Goal: Information Seeking & Learning: Learn about a topic

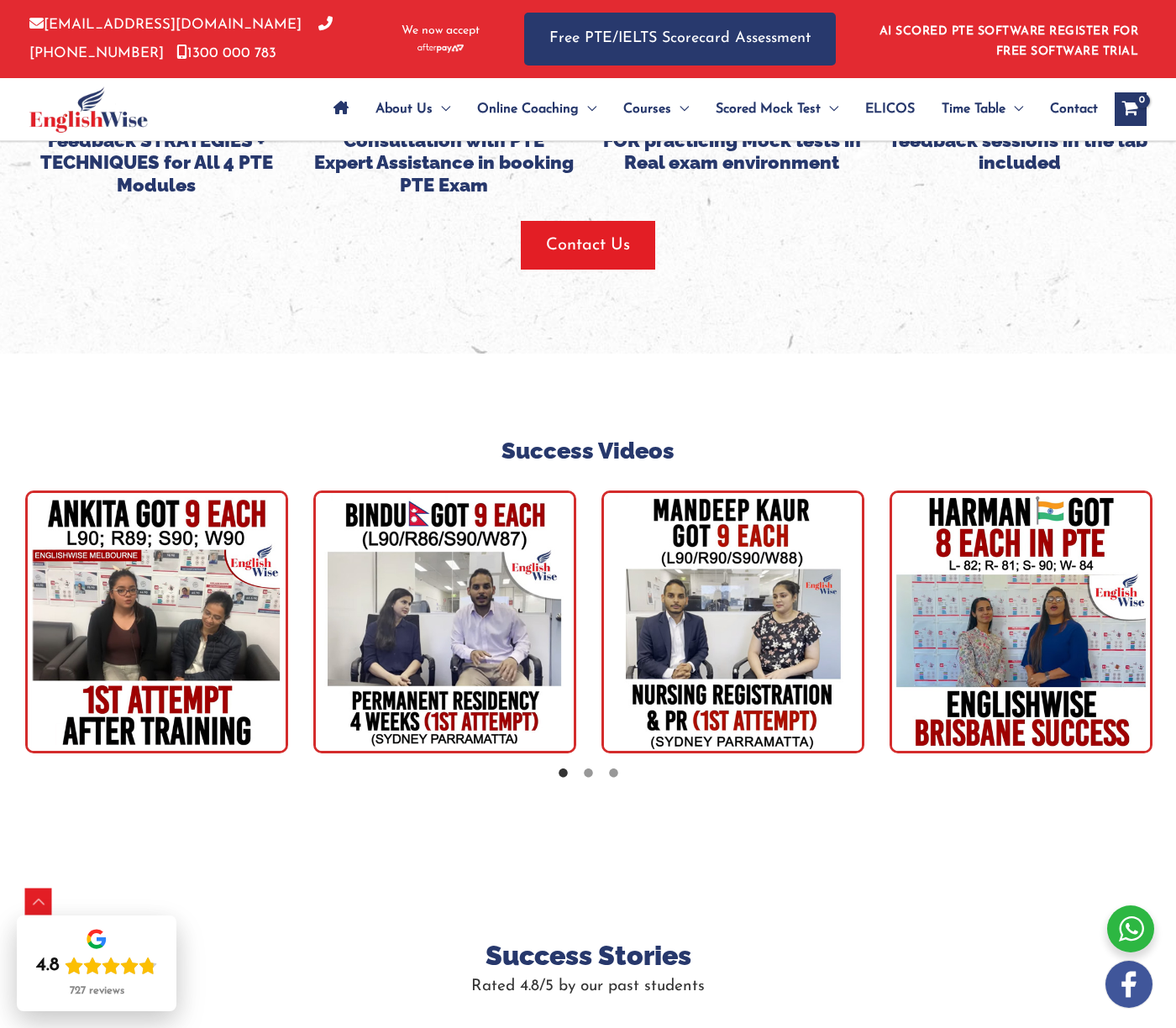
scroll to position [4392, 0]
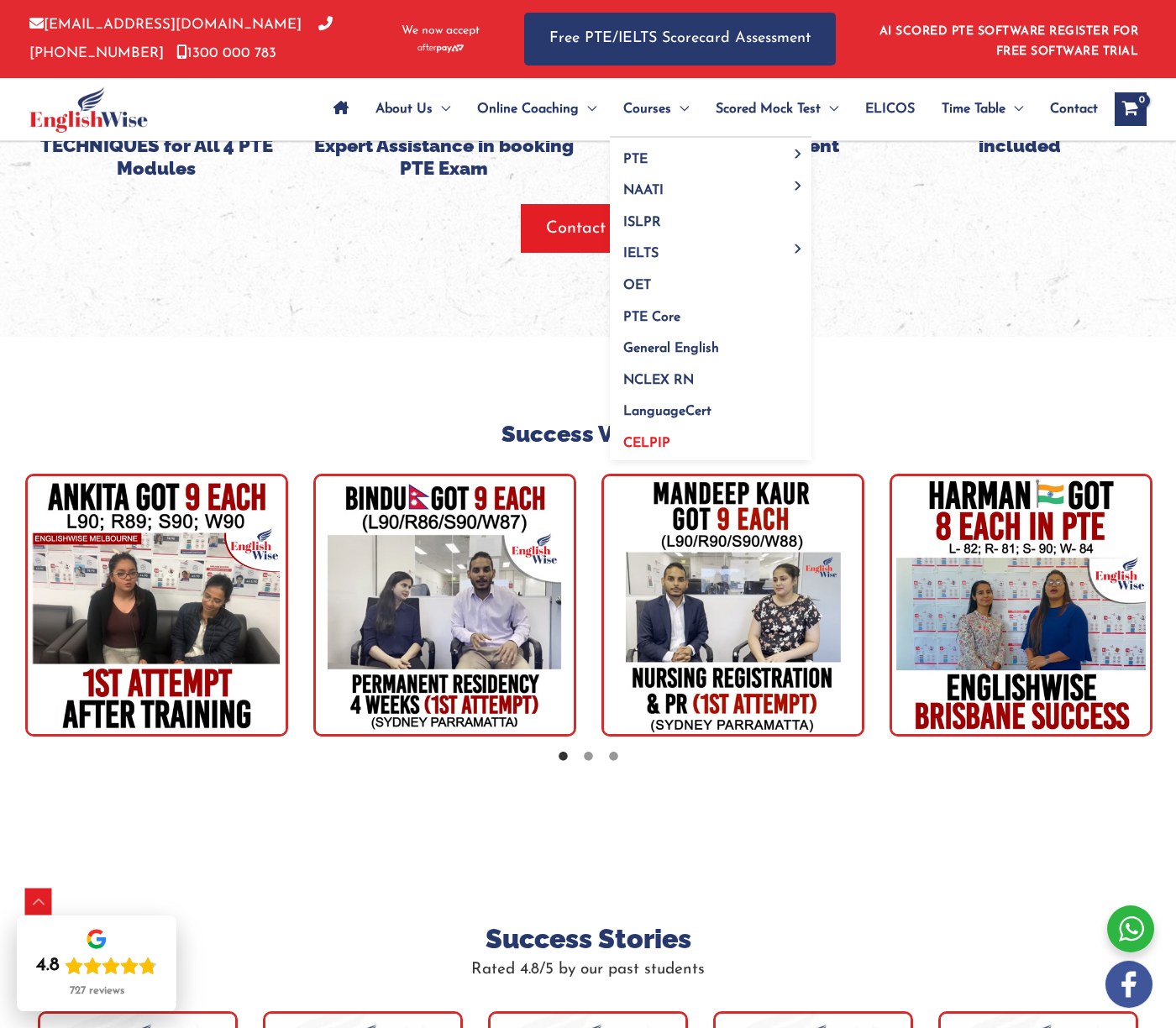
click at [652, 442] on span "CELPIP" at bounding box center [646, 444] width 47 height 14
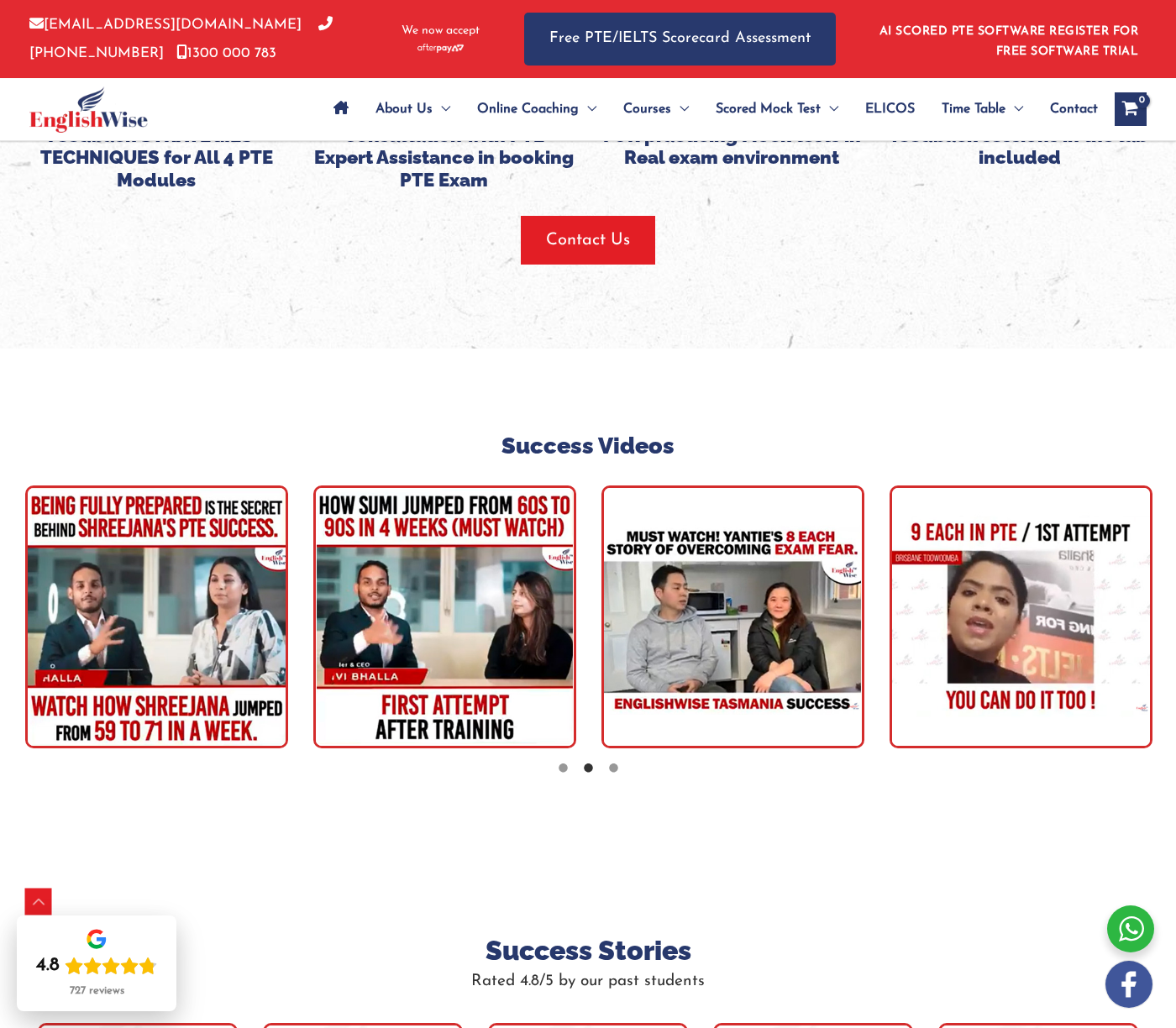
scroll to position [4401, 0]
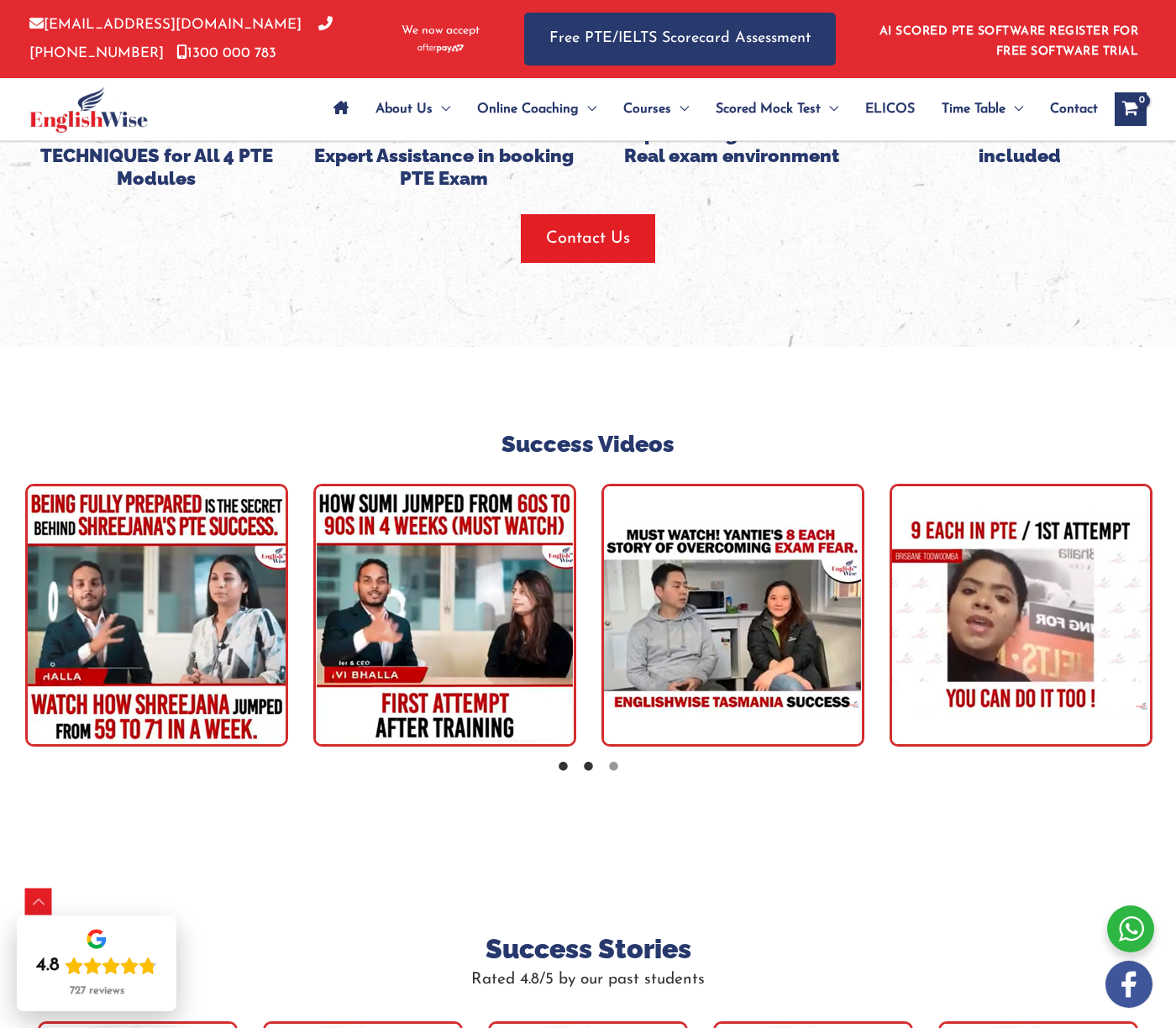
click at [563, 761] on icon at bounding box center [563, 767] width 13 height 13
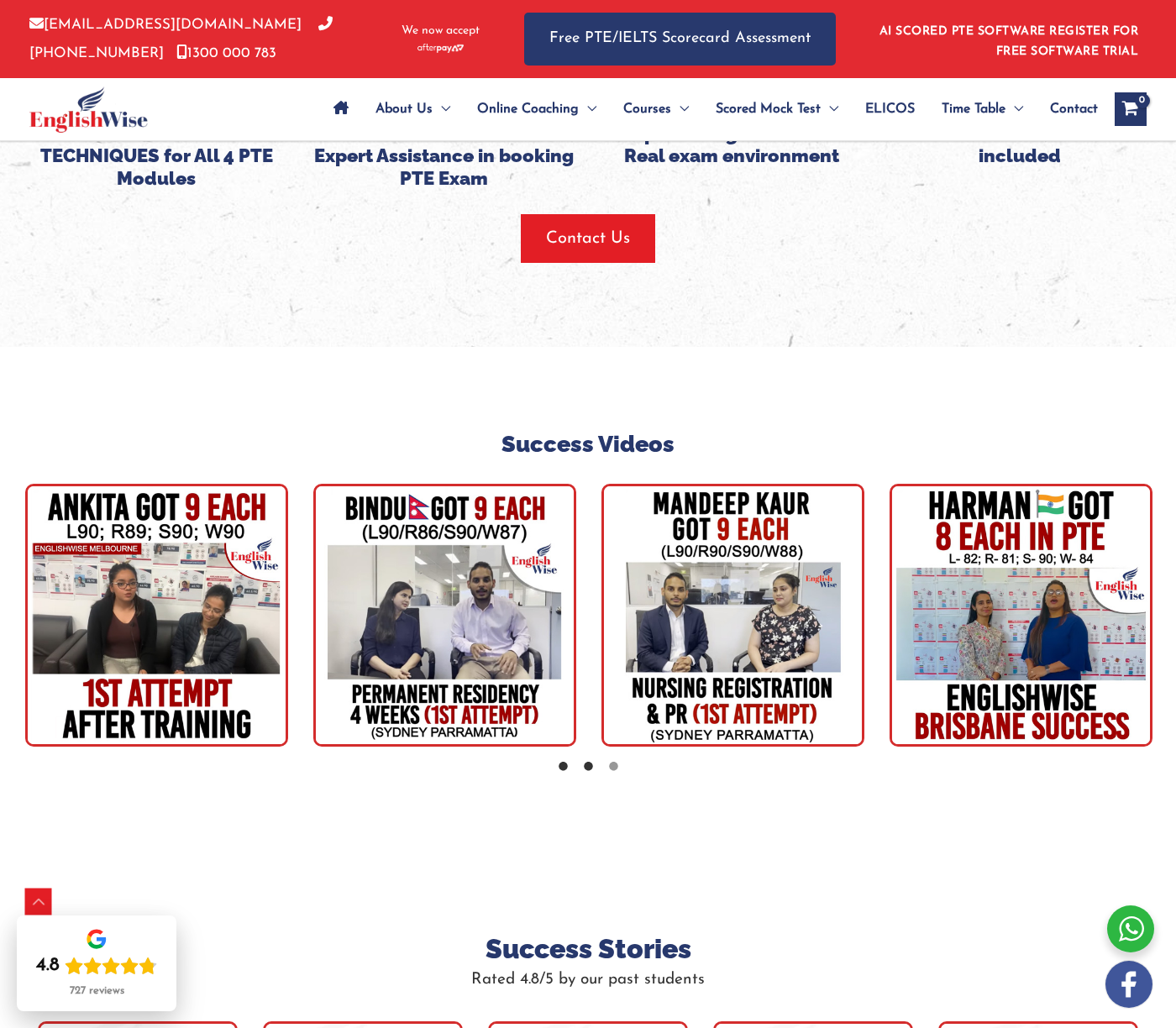
click at [587, 761] on icon at bounding box center [588, 767] width 13 height 13
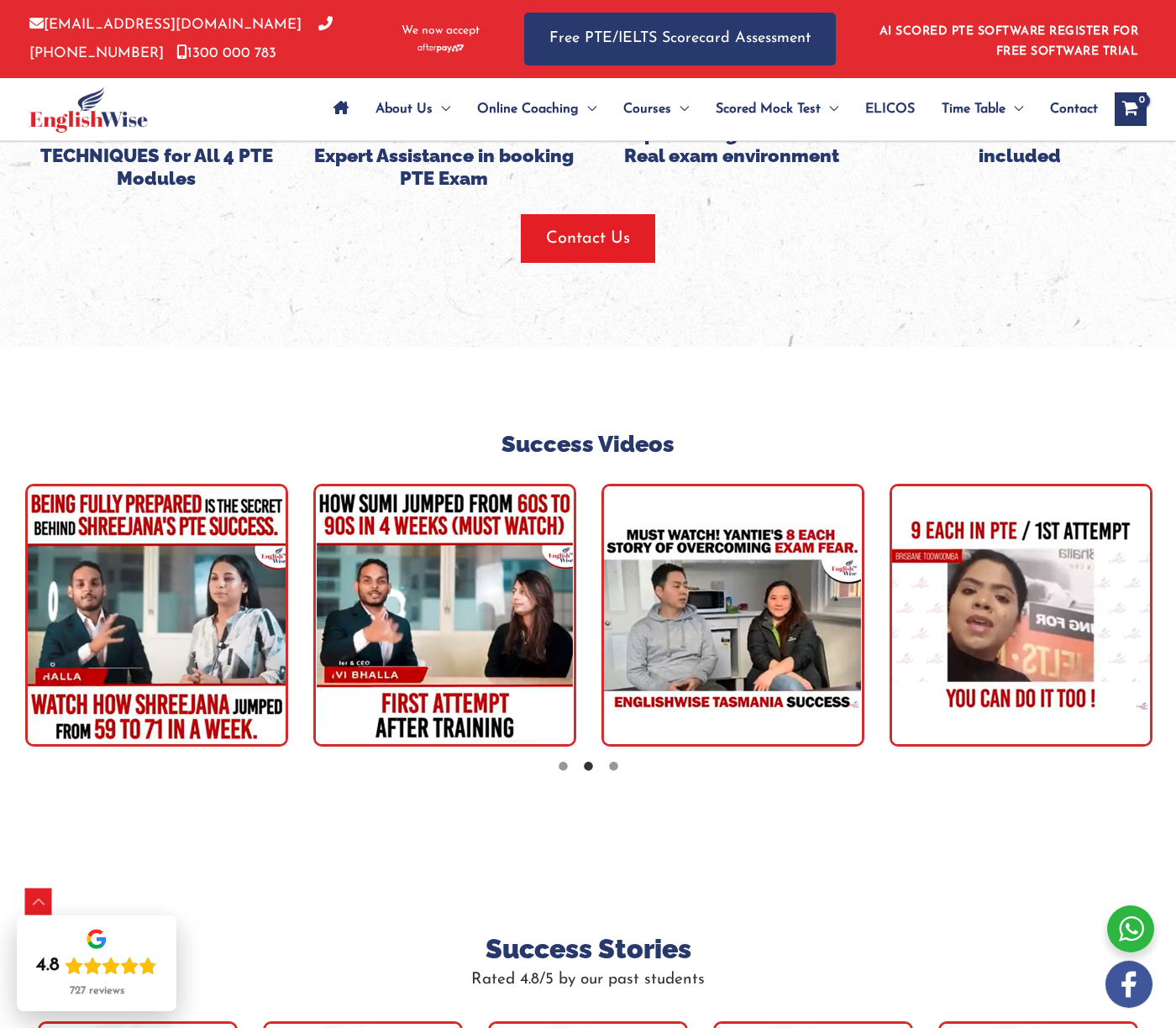
scroll to position [4402, 0]
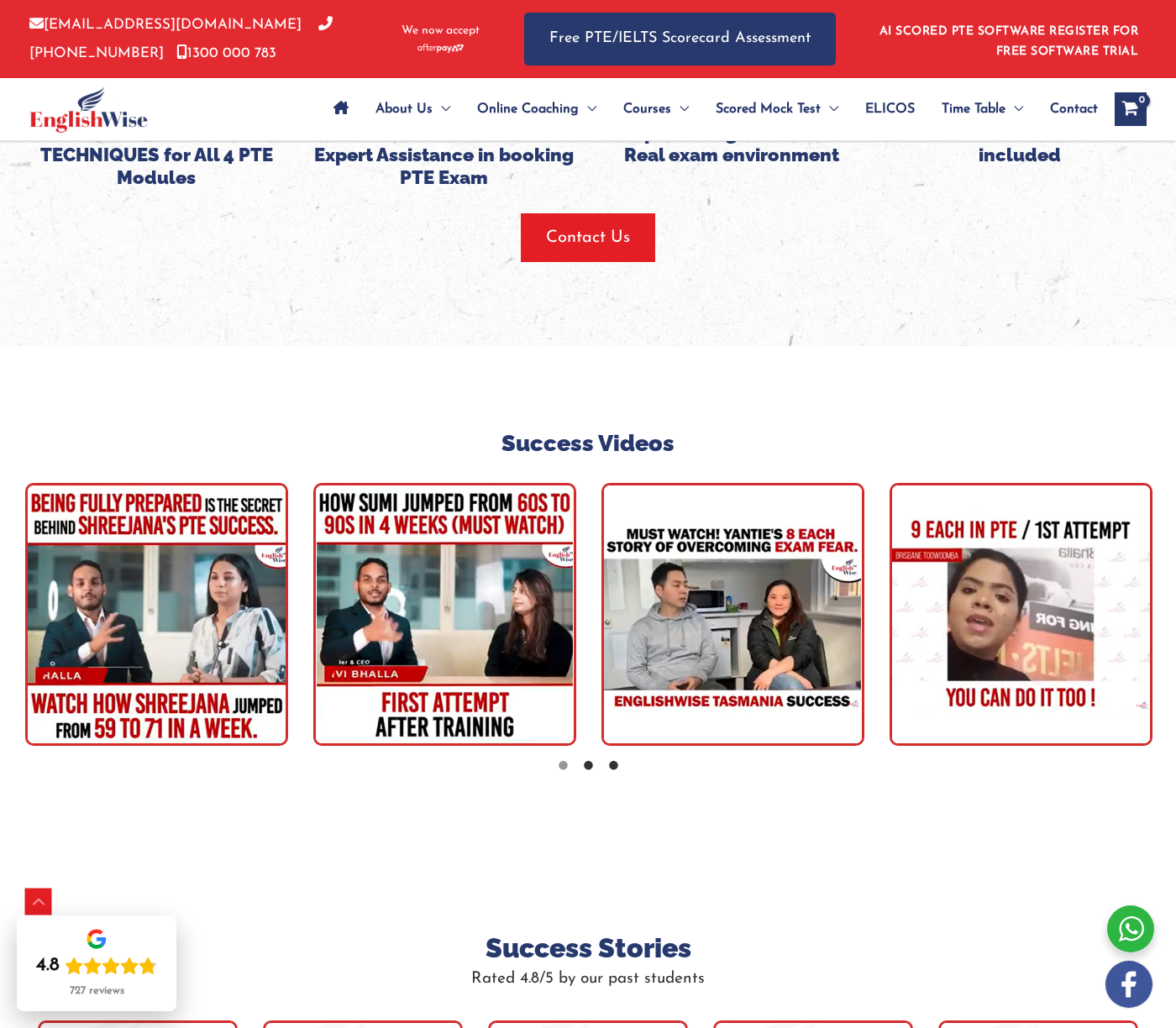
click at [605, 754] on li at bounding box center [613, 763] width 17 height 17
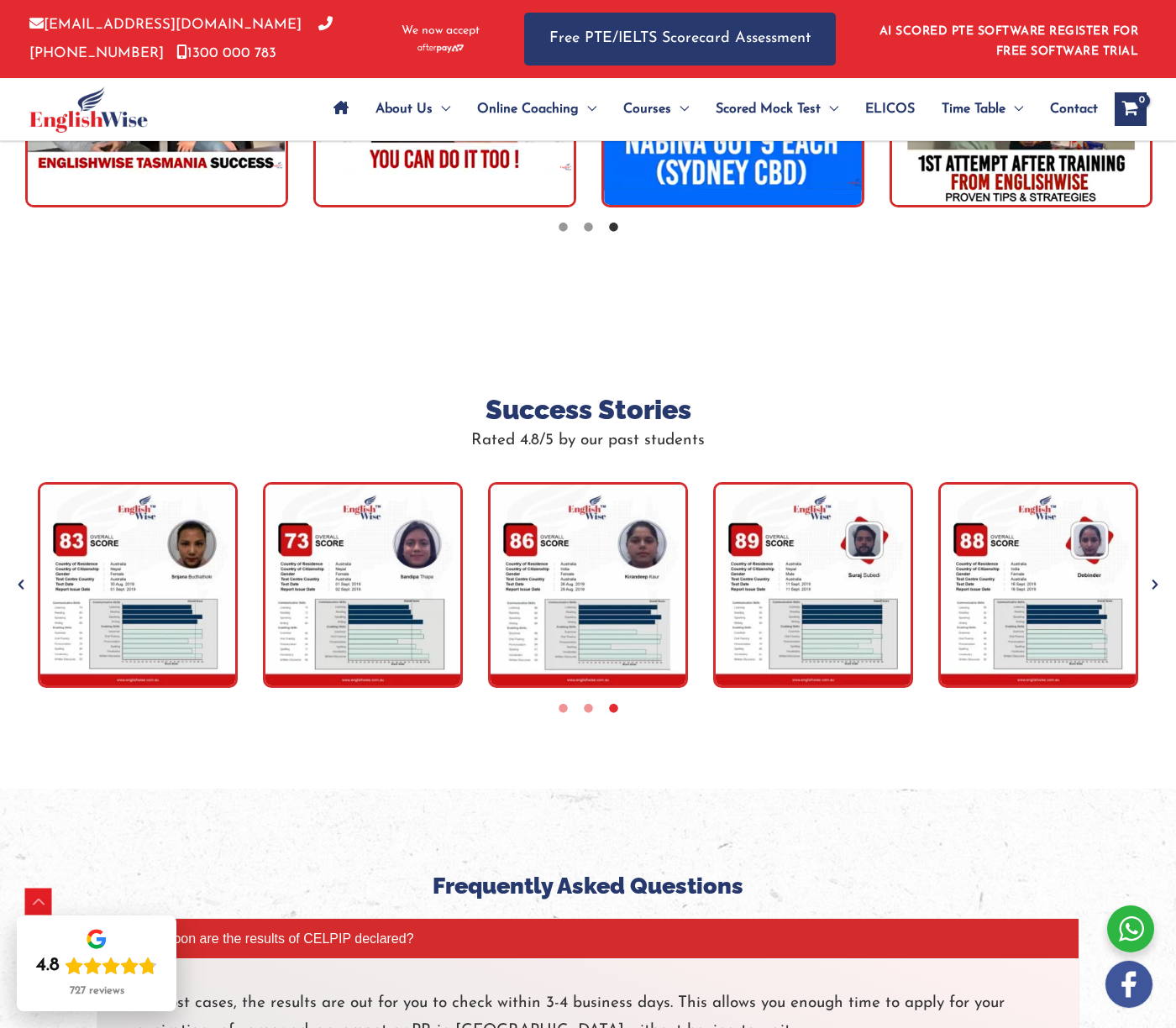
scroll to position [4942, 0]
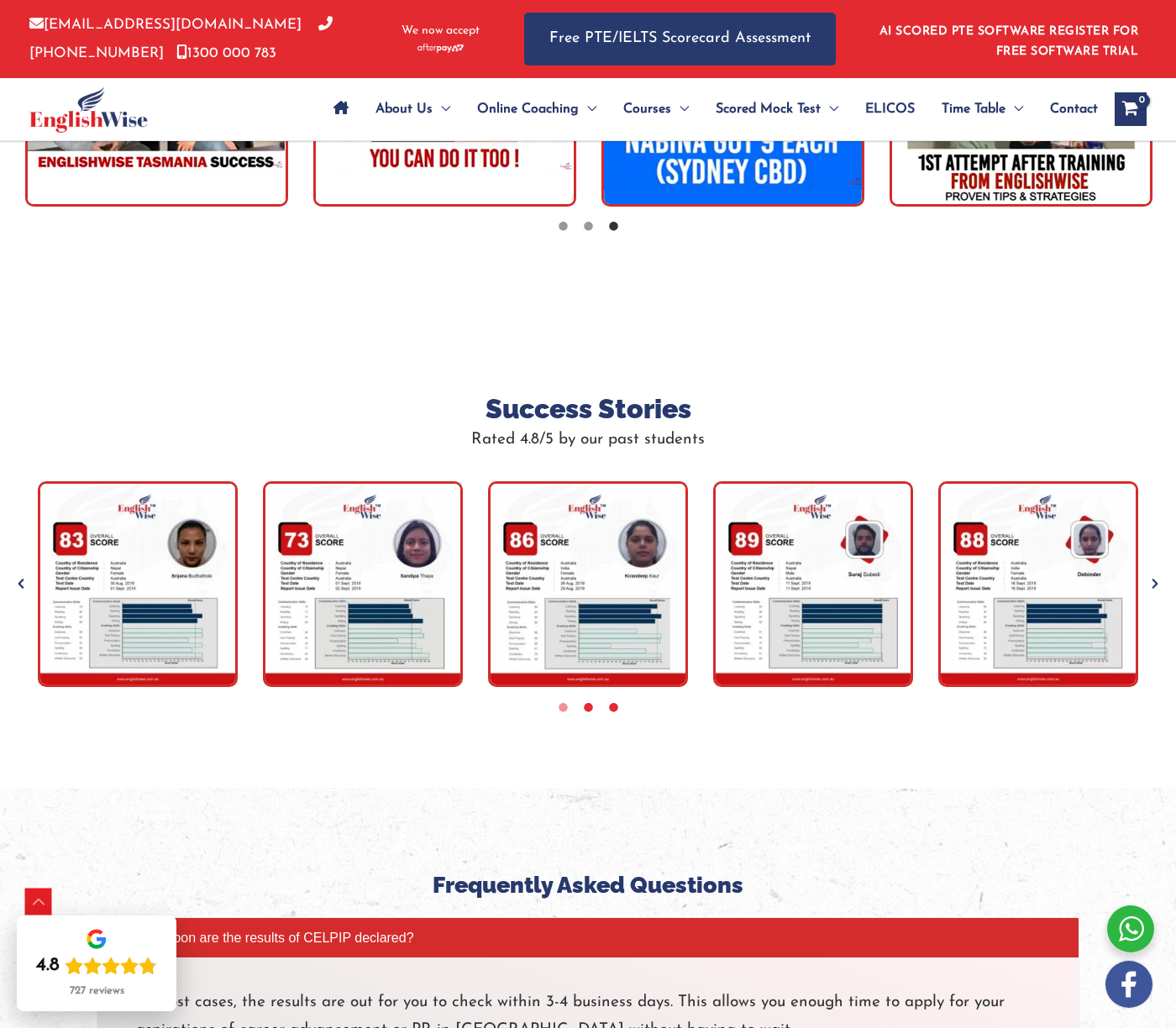
click at [588, 701] on icon at bounding box center [588, 707] width 13 height 13
click at [565, 701] on icon at bounding box center [563, 707] width 13 height 13
